Goal: Check status: Check status

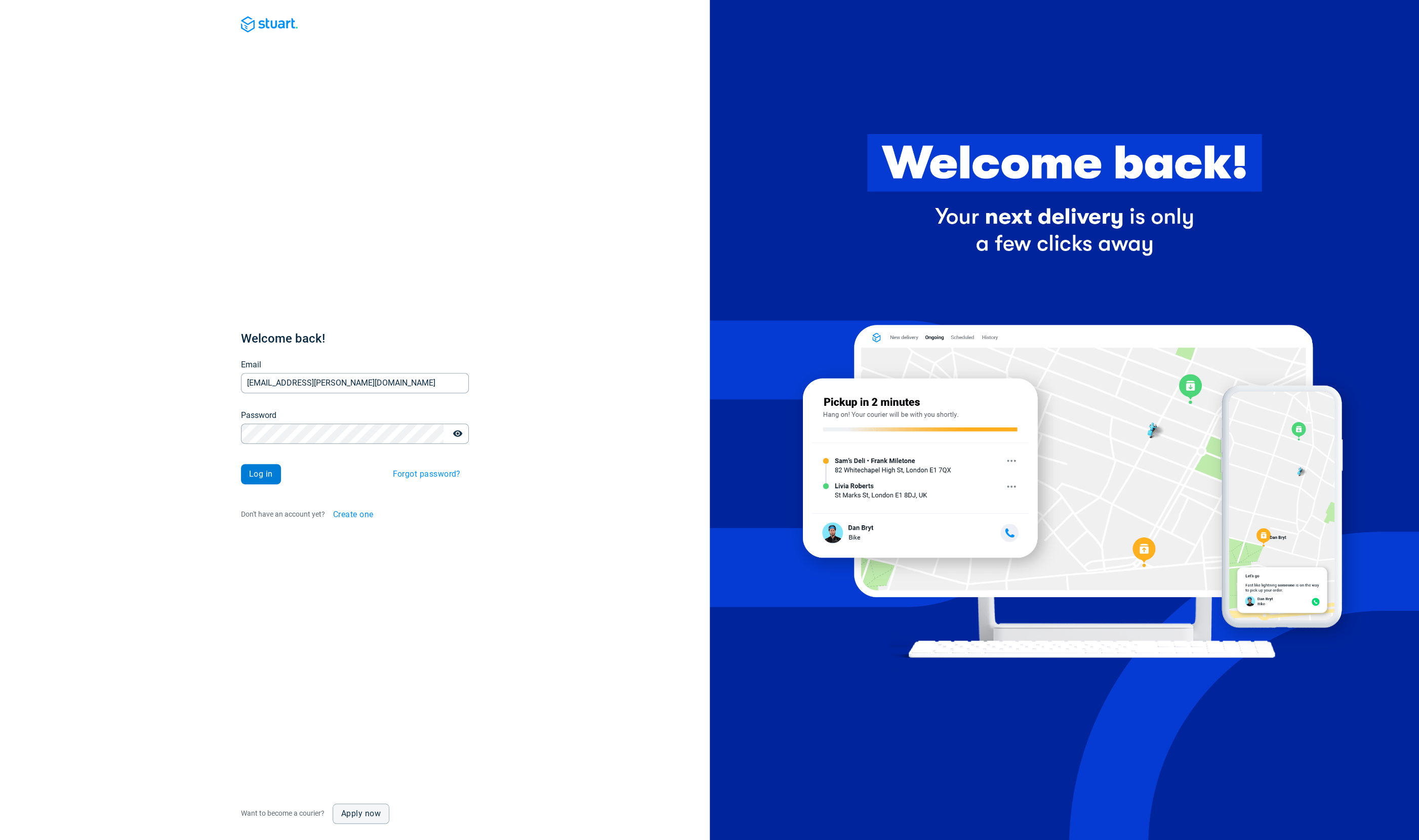
type input "cat.barrett@korelogic.co.uk"
click at [261, 468] on button "Log in" at bounding box center [260, 474] width 40 height 20
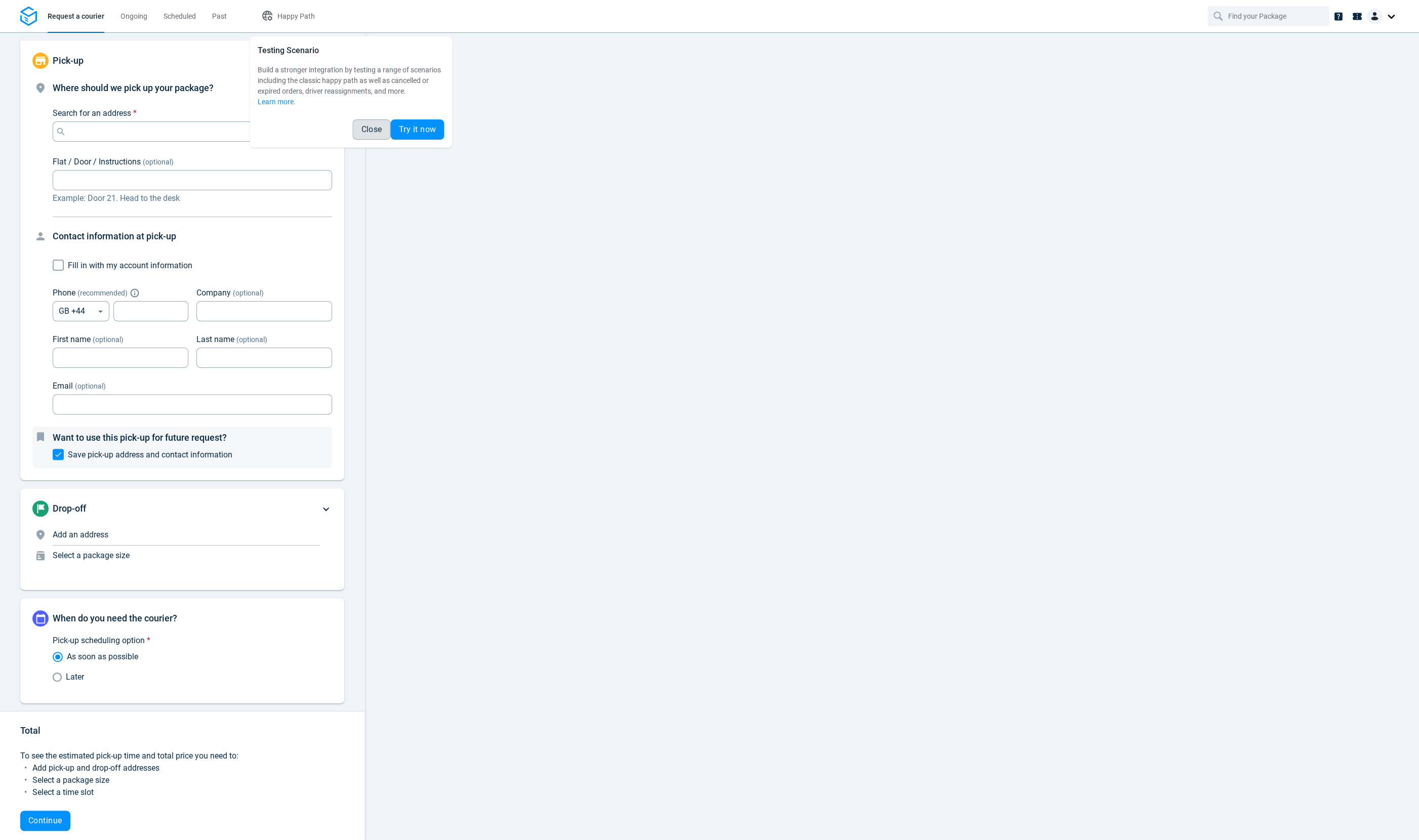
click at [385, 129] on button "Close" at bounding box center [371, 129] width 38 height 20
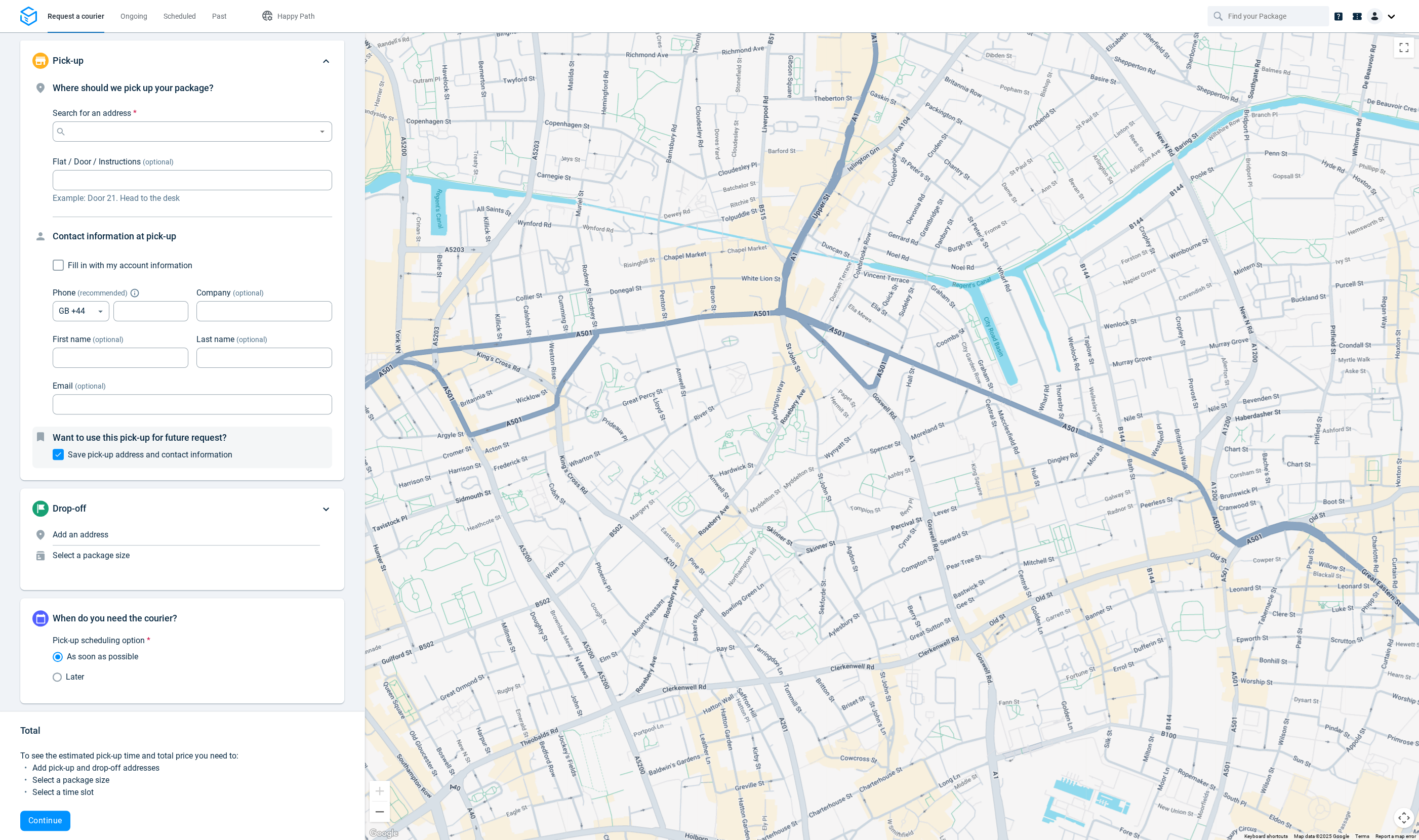
click at [127, 16] on span "Ongoing" at bounding box center [134, 16] width 27 height 8
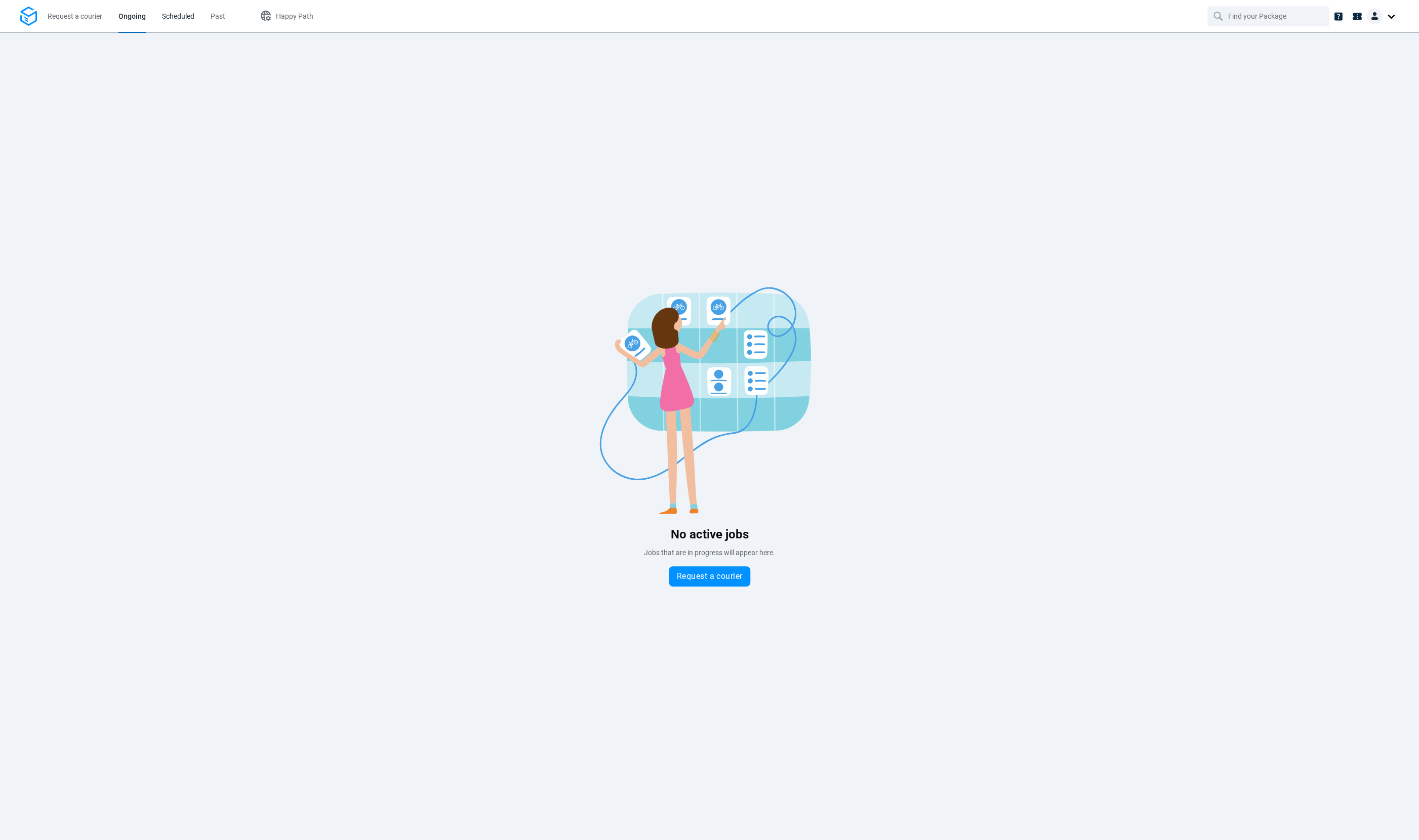
click at [188, 14] on span "Scheduled" at bounding box center [178, 16] width 32 height 8
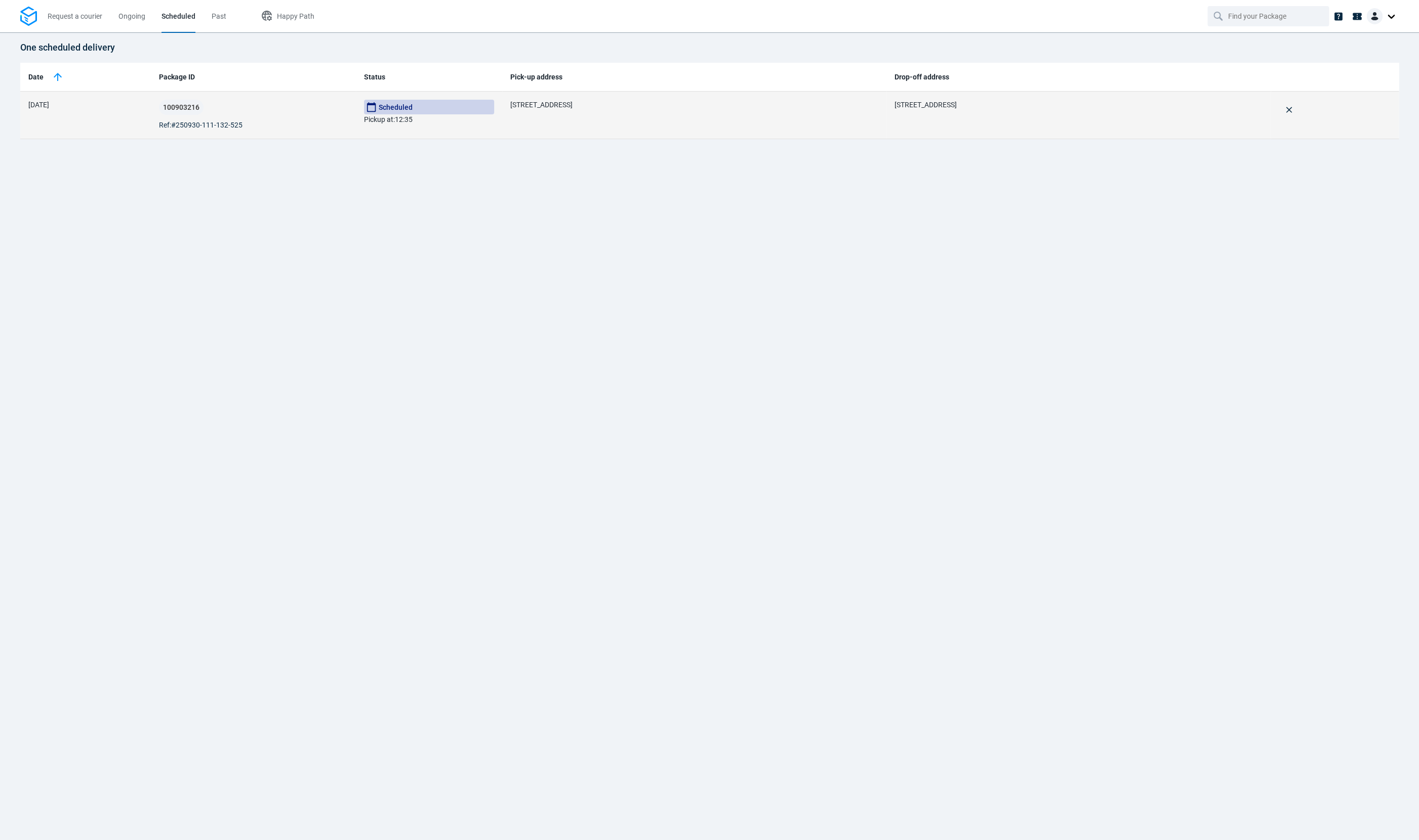
click at [275, 112] on div "100903216" at bounding box center [253, 107] width 189 height 15
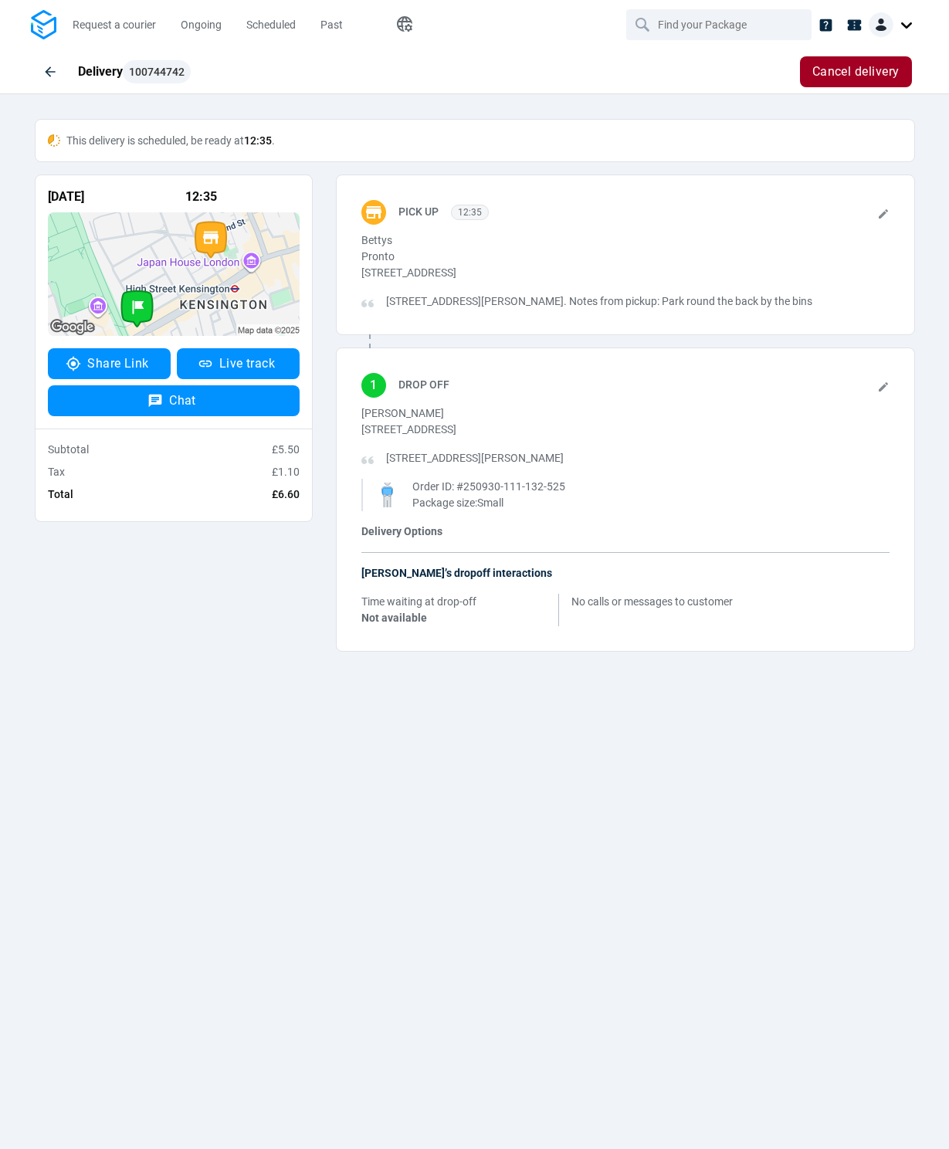
click at [285, 445] on span "£5.50" at bounding box center [286, 449] width 28 height 12
click at [317, 475] on div "30/09/2025 12:35 Share Link Live track Chat Subtotal £5.50 Tax £1.10 Total £6.60" at bounding box center [173, 347] width 301 height 347
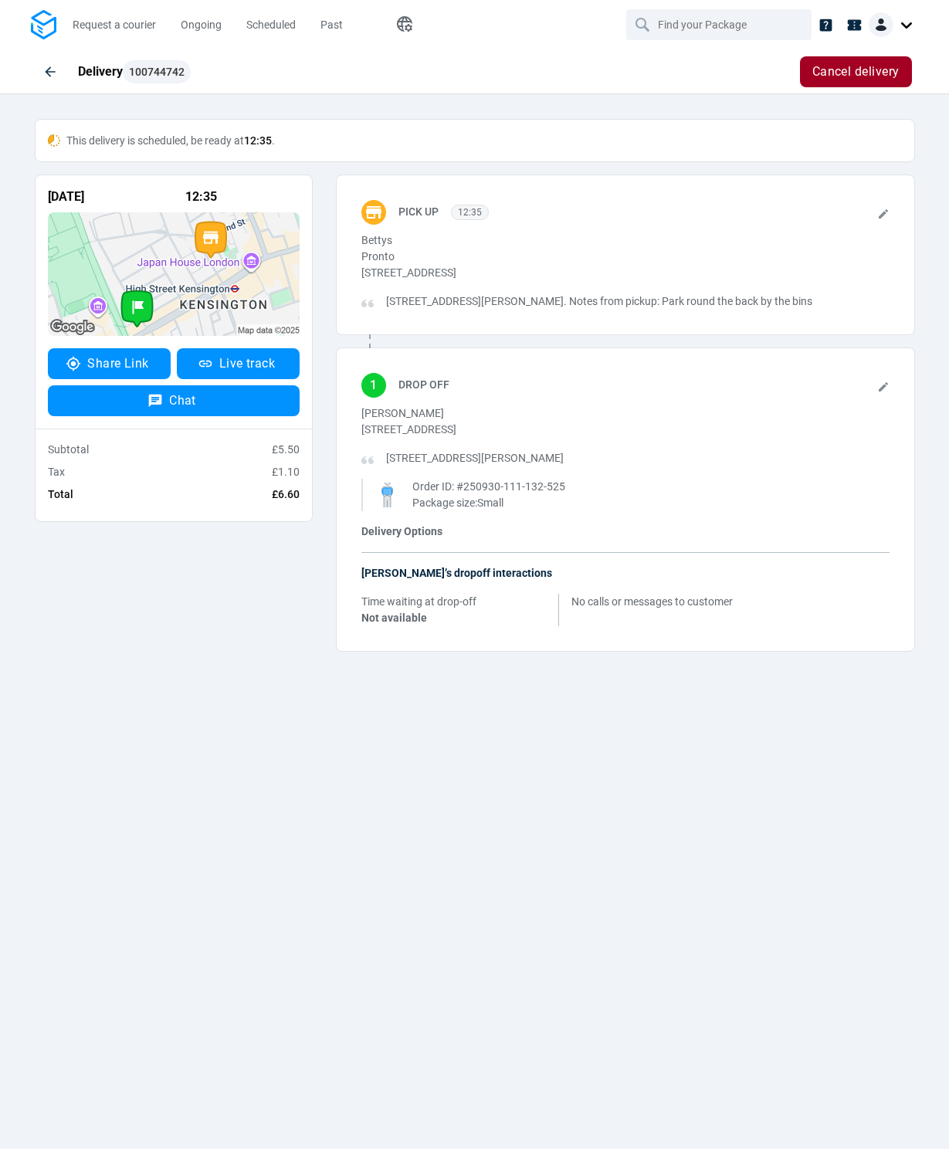
click at [317, 475] on div "30/09/2025 12:35 Share Link Live track Chat Subtotal £5.50 Tax £1.10 Total £6.60" at bounding box center [173, 347] width 301 height 347
click at [289, 448] on span "£5.50" at bounding box center [286, 449] width 28 height 12
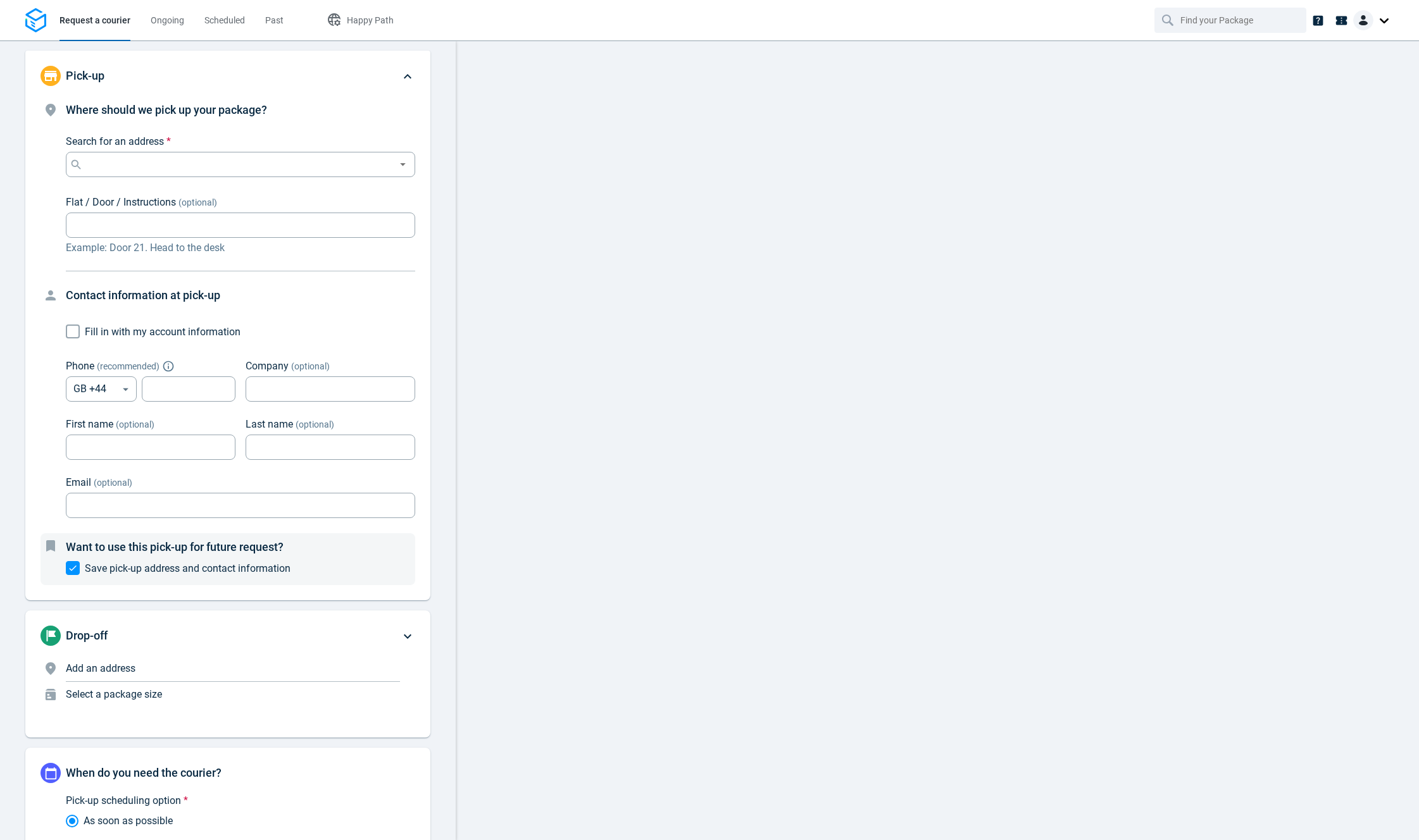
drag, startPoint x: 243, startPoint y: 18, endPoint x: 284, endPoint y: 38, distance: 45.6
click at [243, 18] on span "Scheduled" at bounding box center [224, 20] width 40 height 10
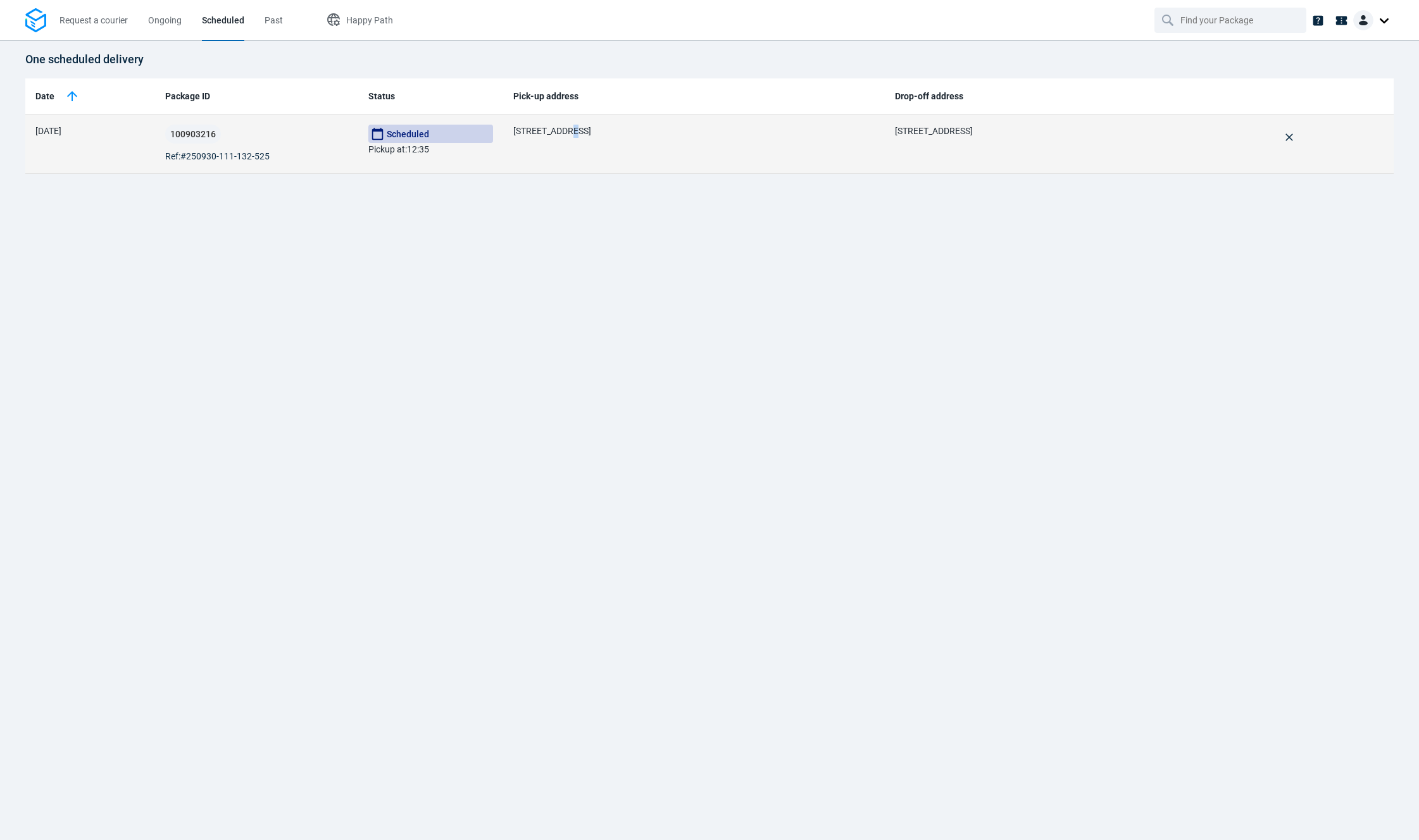
click at [599, 138] on div "[STREET_ADDRESS]" at bounding box center [694, 131] width 362 height 13
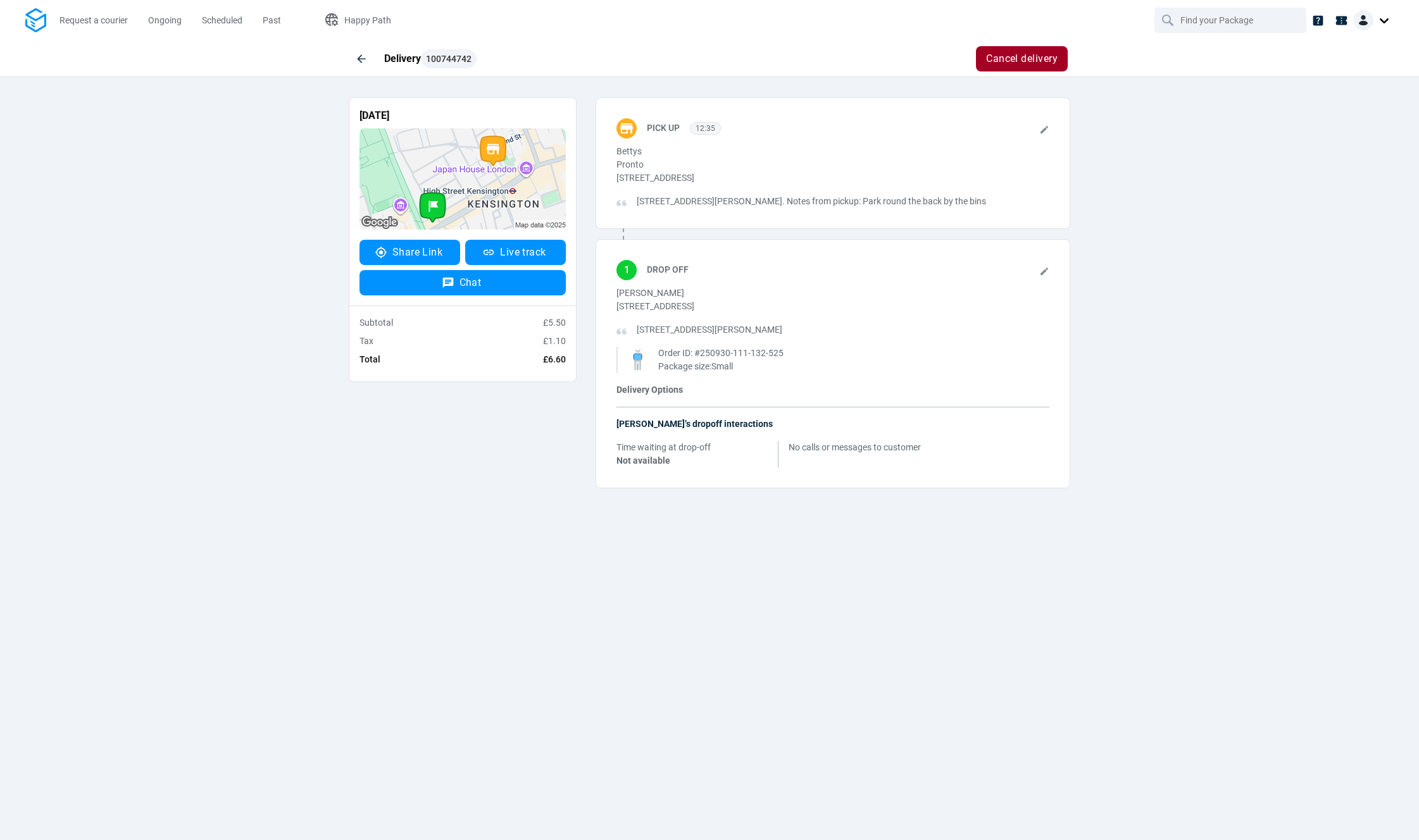
click at [1217, 257] on div "Delivery 100744742 Cancel delivery [DATE] Share Link Live track Chat Subtotal £…" at bounding box center [709, 274] width 1419 height 468
click at [889, 248] on div "Pick up 12:35 Bettys Pronto [STREET_ADDRESS][GEOGRAPHIC_DATA] [STREET_ADDRESS][…" at bounding box center [833, 293] width 493 height 391
click at [160, 21] on span "Ongoing" at bounding box center [165, 20] width 34 height 10
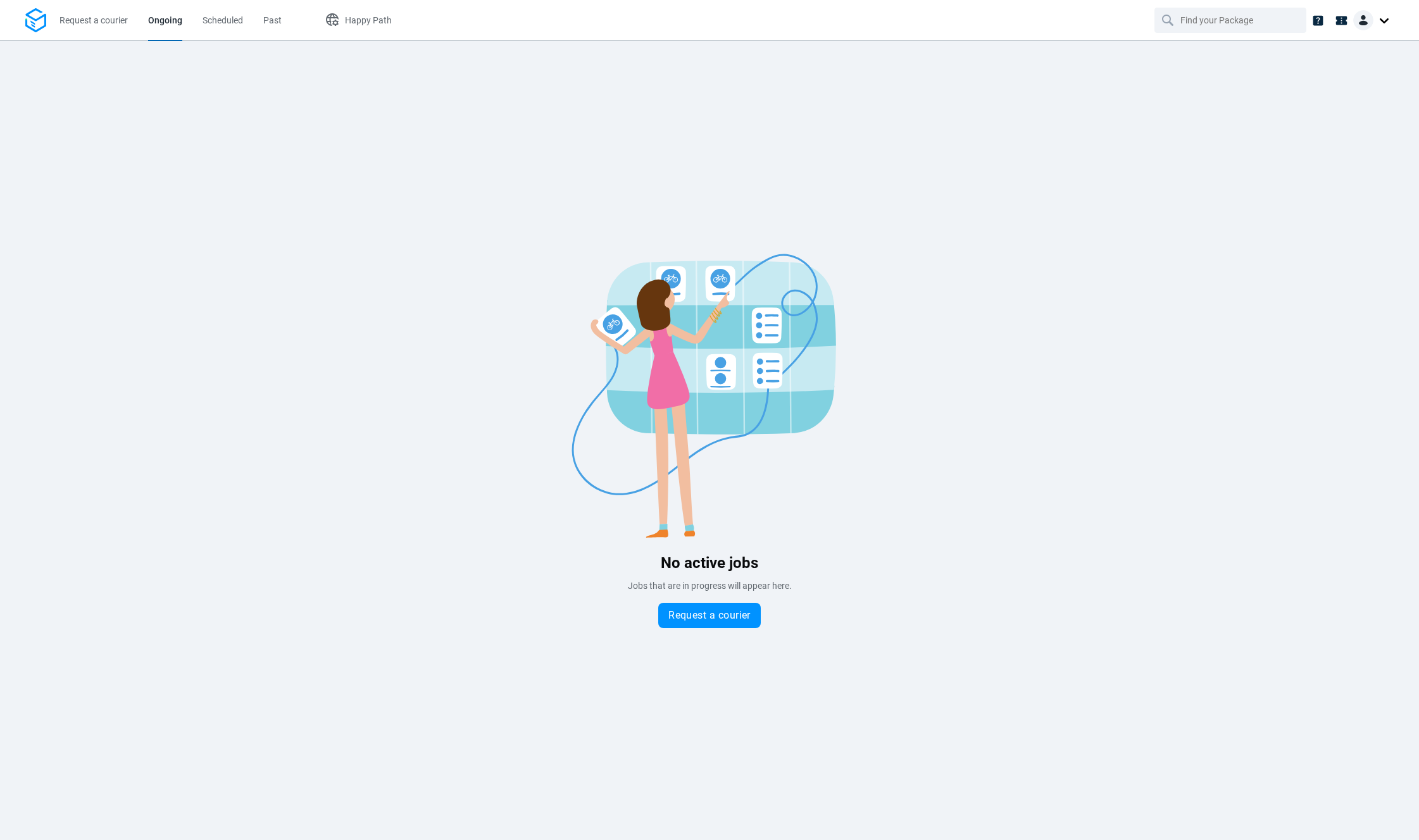
click at [678, 310] on img at bounding box center [709, 395] width 380 height 284
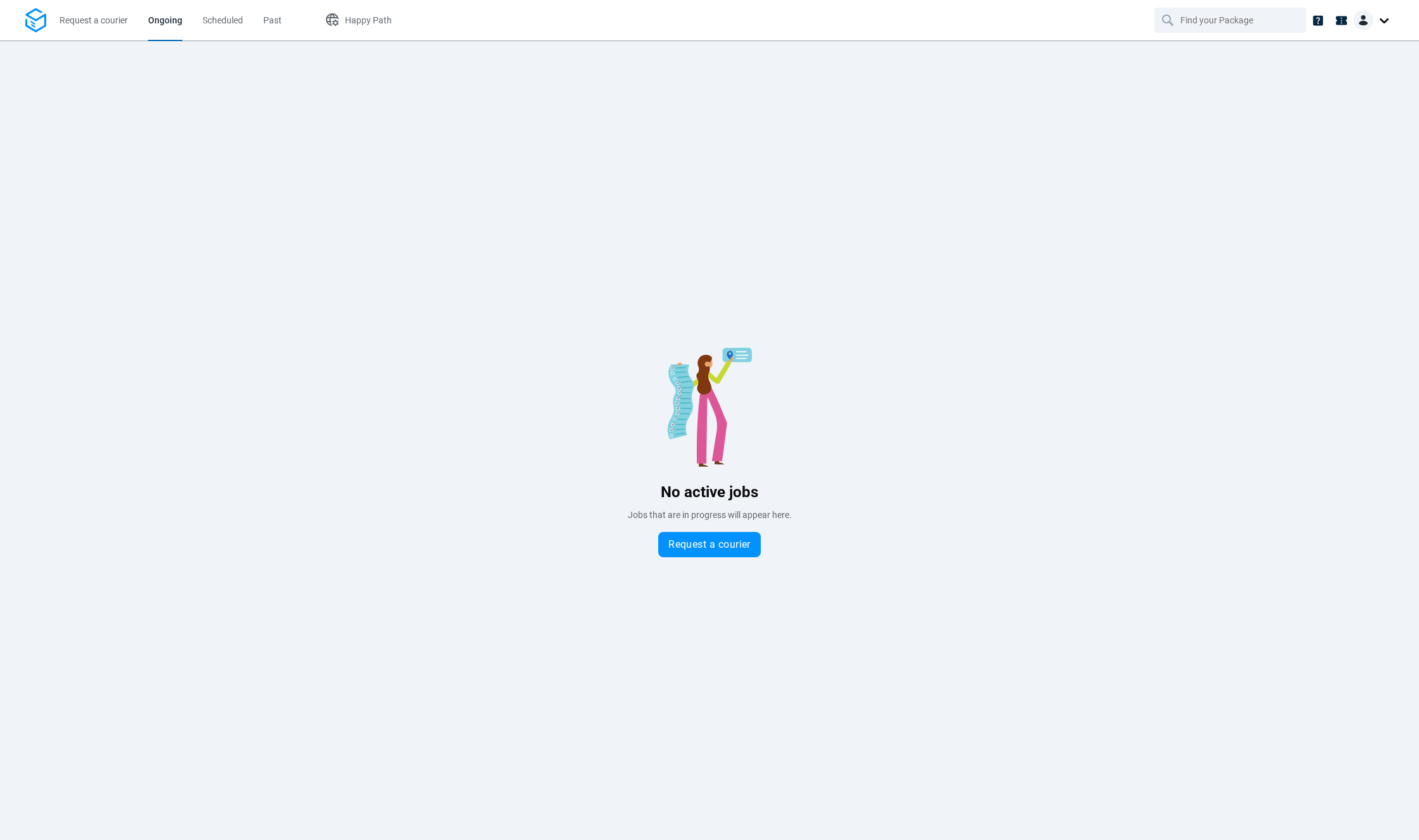
click at [247, 16] on li "Scheduled" at bounding box center [223, 20] width 61 height 40
click at [230, 20] on span "Scheduled" at bounding box center [222, 20] width 40 height 10
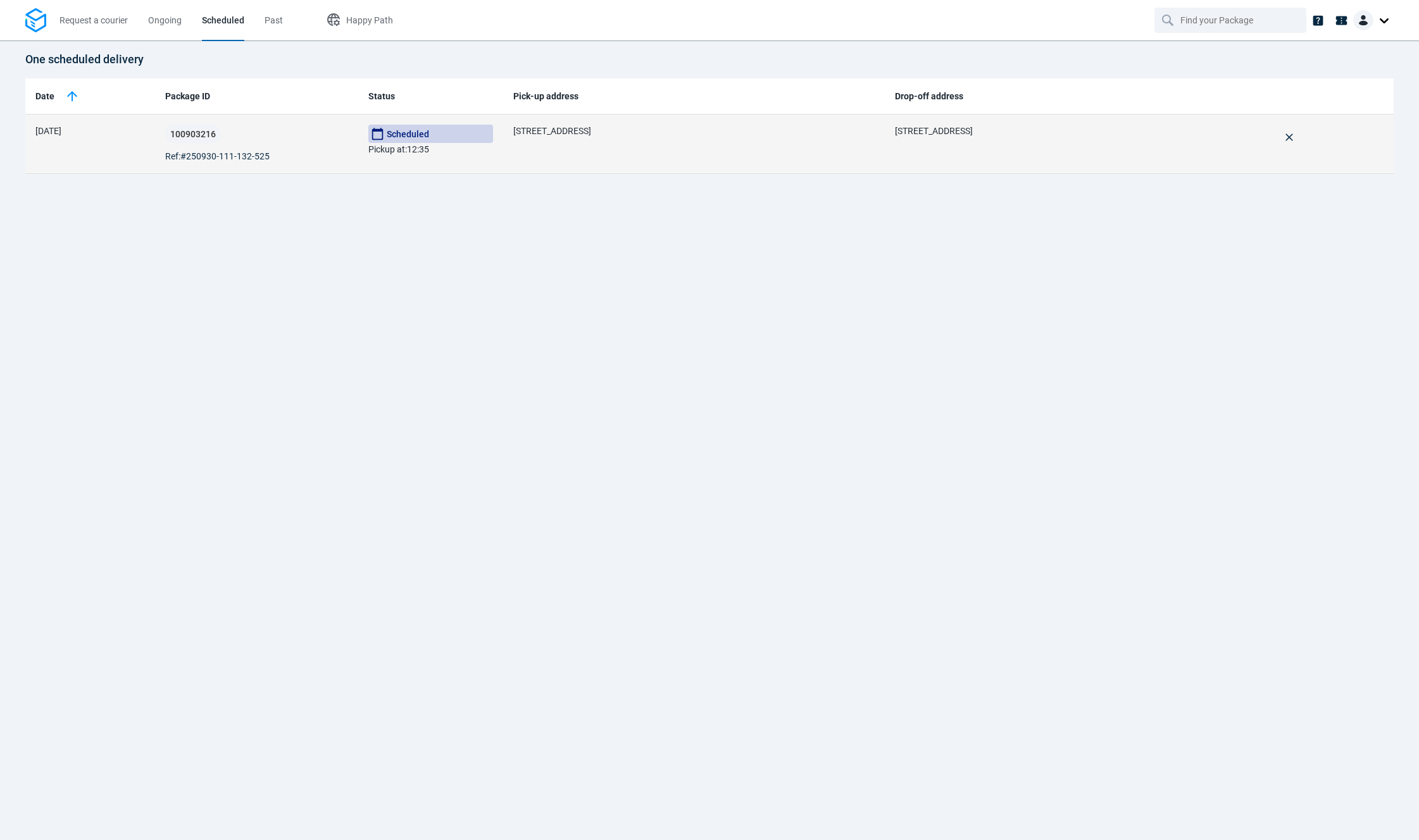
drag, startPoint x: 742, startPoint y: 275, endPoint x: 892, endPoint y: 168, distance: 184.3
click at [741, 262] on div "One scheduled delivery Date Package ID Status Pick-up address Drop-off address …" at bounding box center [709, 440] width 1419 height 800
click at [648, 142] on td "[STREET_ADDRESS]" at bounding box center [694, 144] width 381 height 60
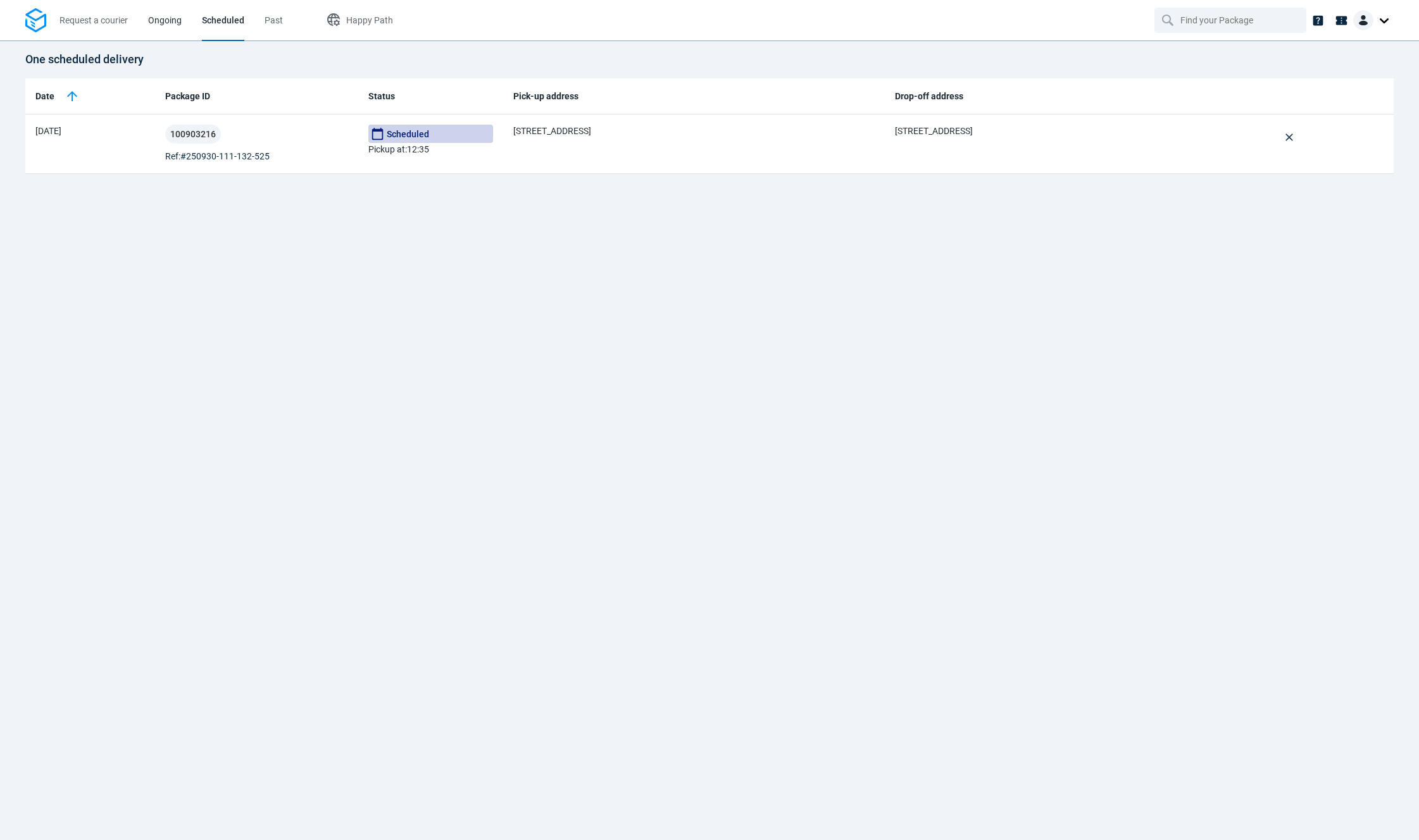
click at [158, 20] on span "Ongoing" at bounding box center [165, 20] width 34 height 10
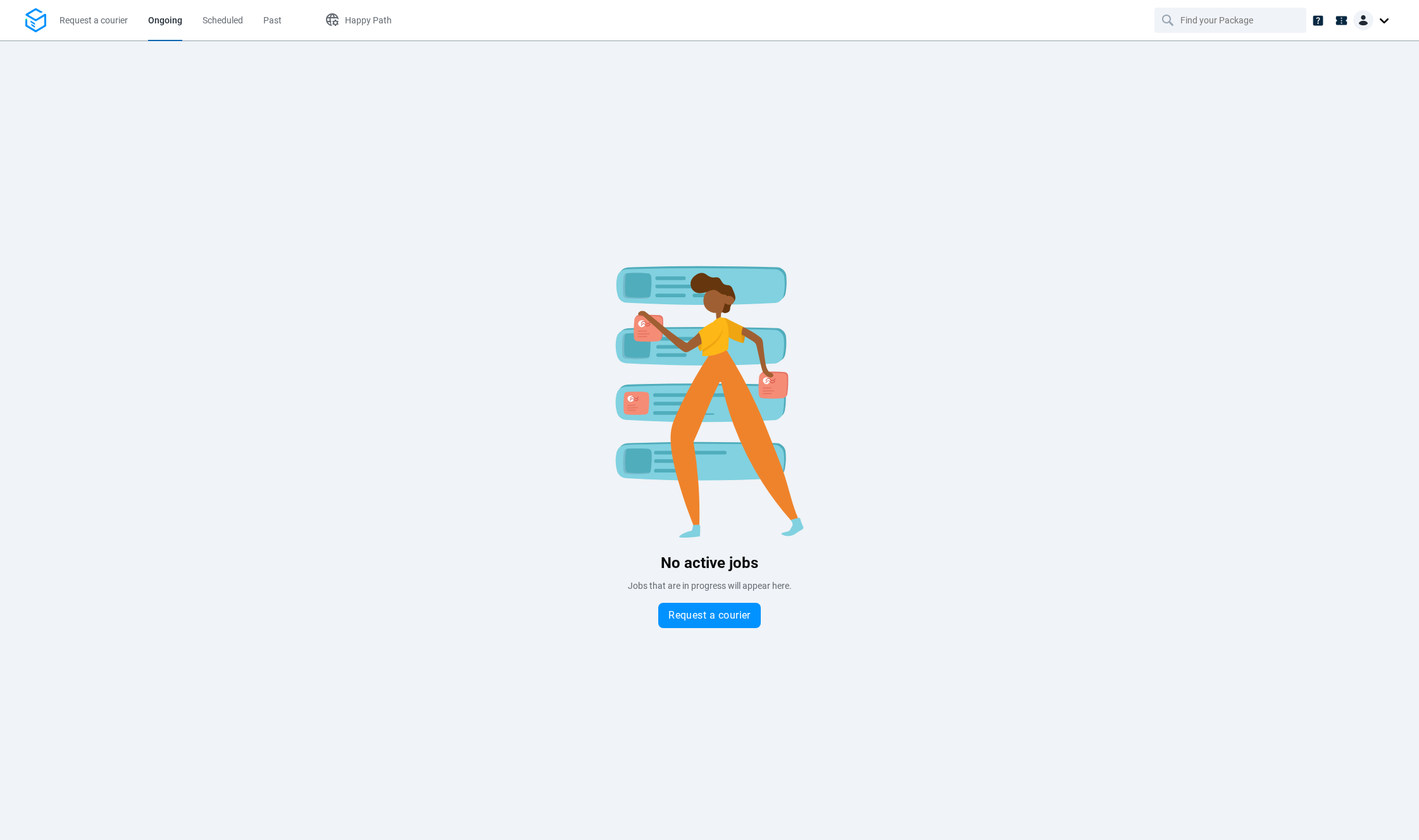
drag, startPoint x: 495, startPoint y: 221, endPoint x: 379, endPoint y: 147, distance: 137.6
click at [491, 220] on div "No active jobs Jobs that are in progress will appear here. Request a courier" at bounding box center [709, 440] width 1419 height 800
